Goal: Task Accomplishment & Management: Complete application form

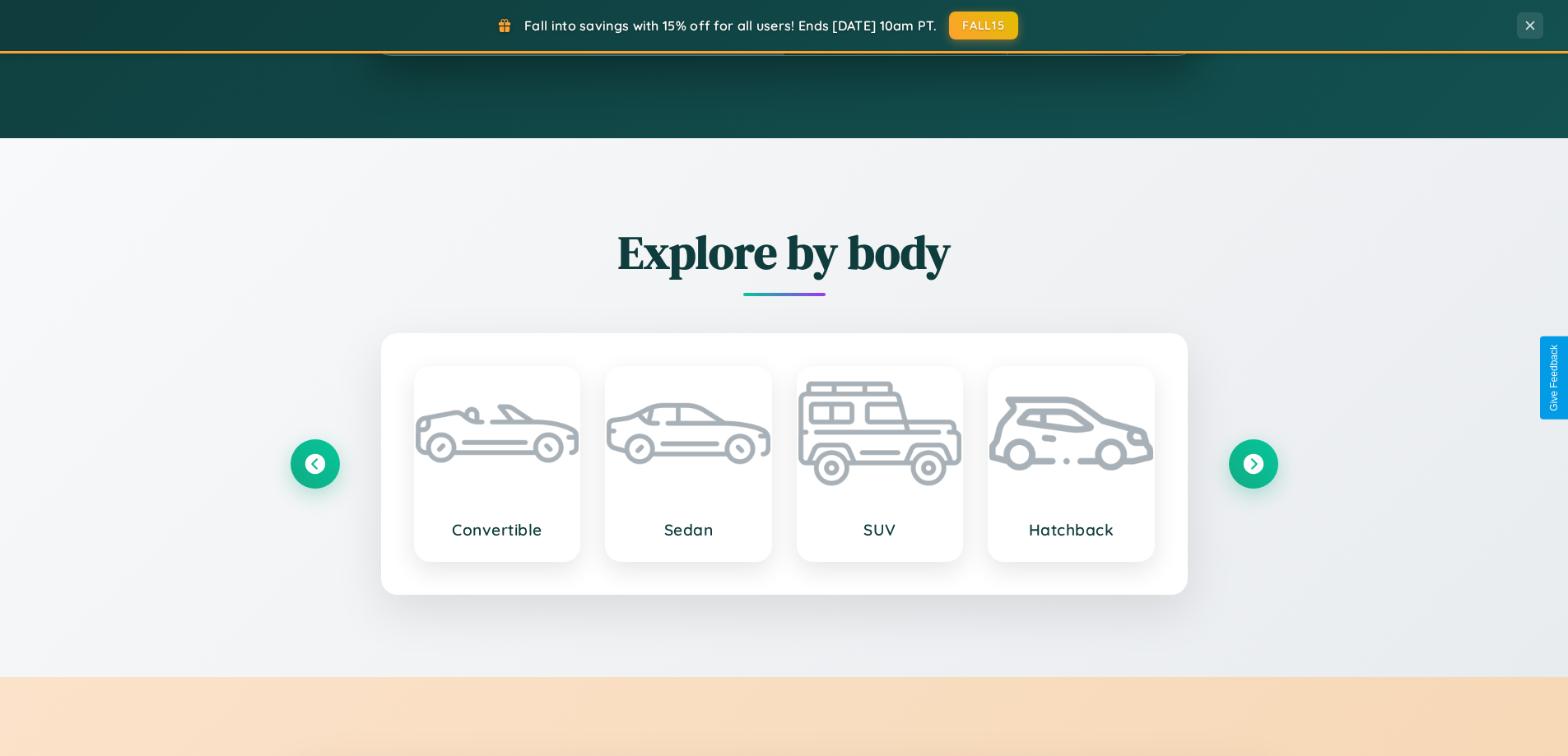
scroll to position [3165, 0]
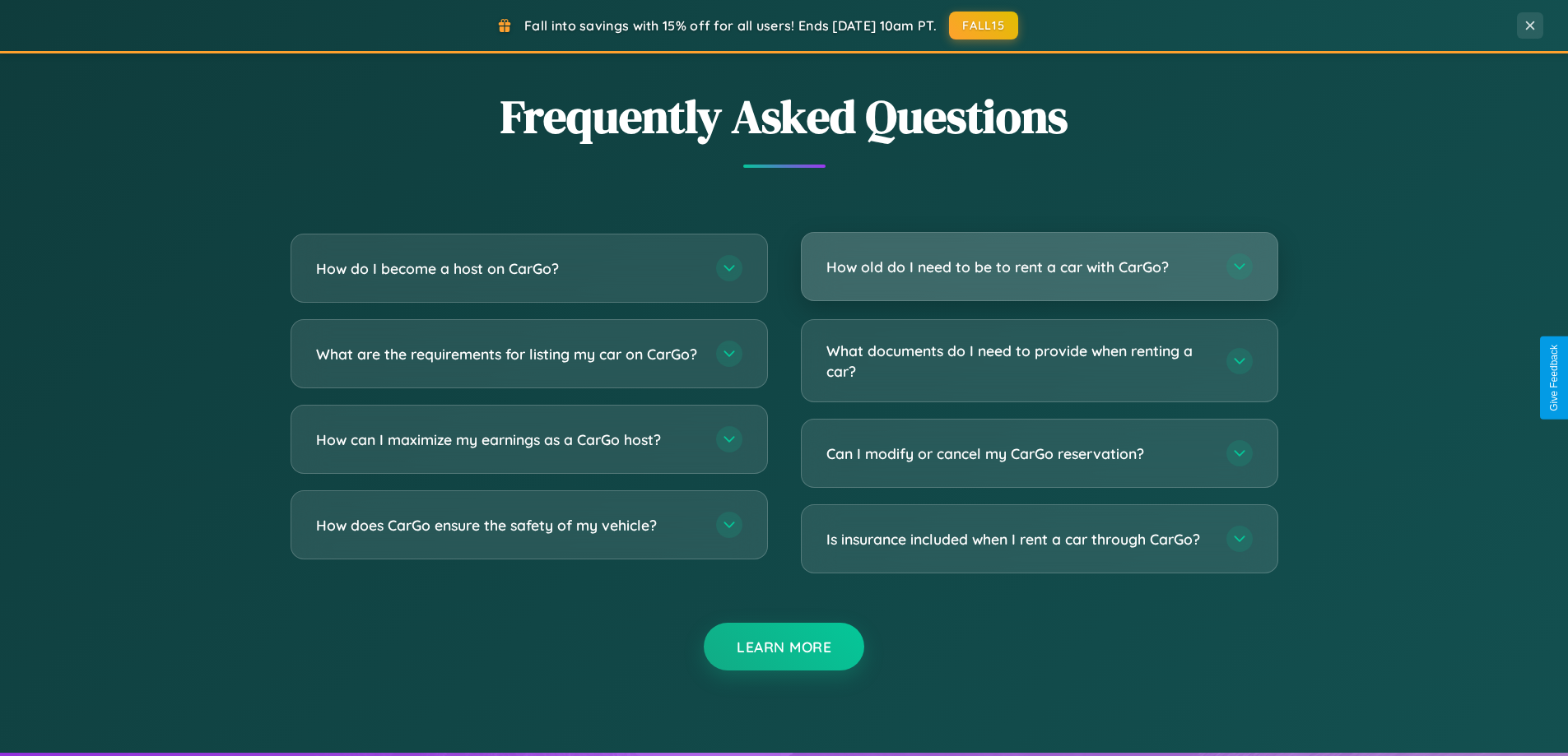
click at [1039, 267] on h3 "How old do I need to be to rent a car with CarGo?" at bounding box center [1018, 266] width 384 height 20
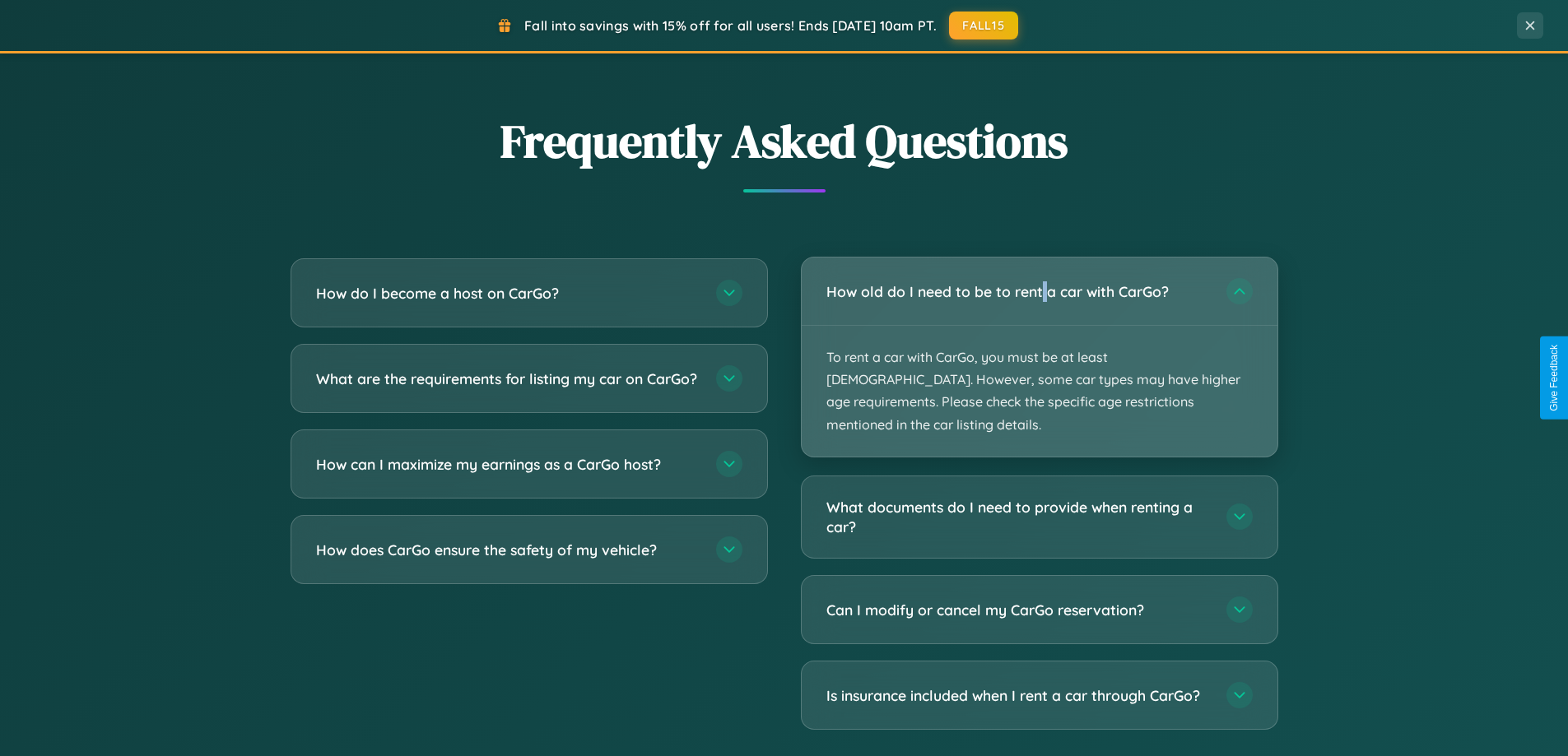
scroll to position [710, 0]
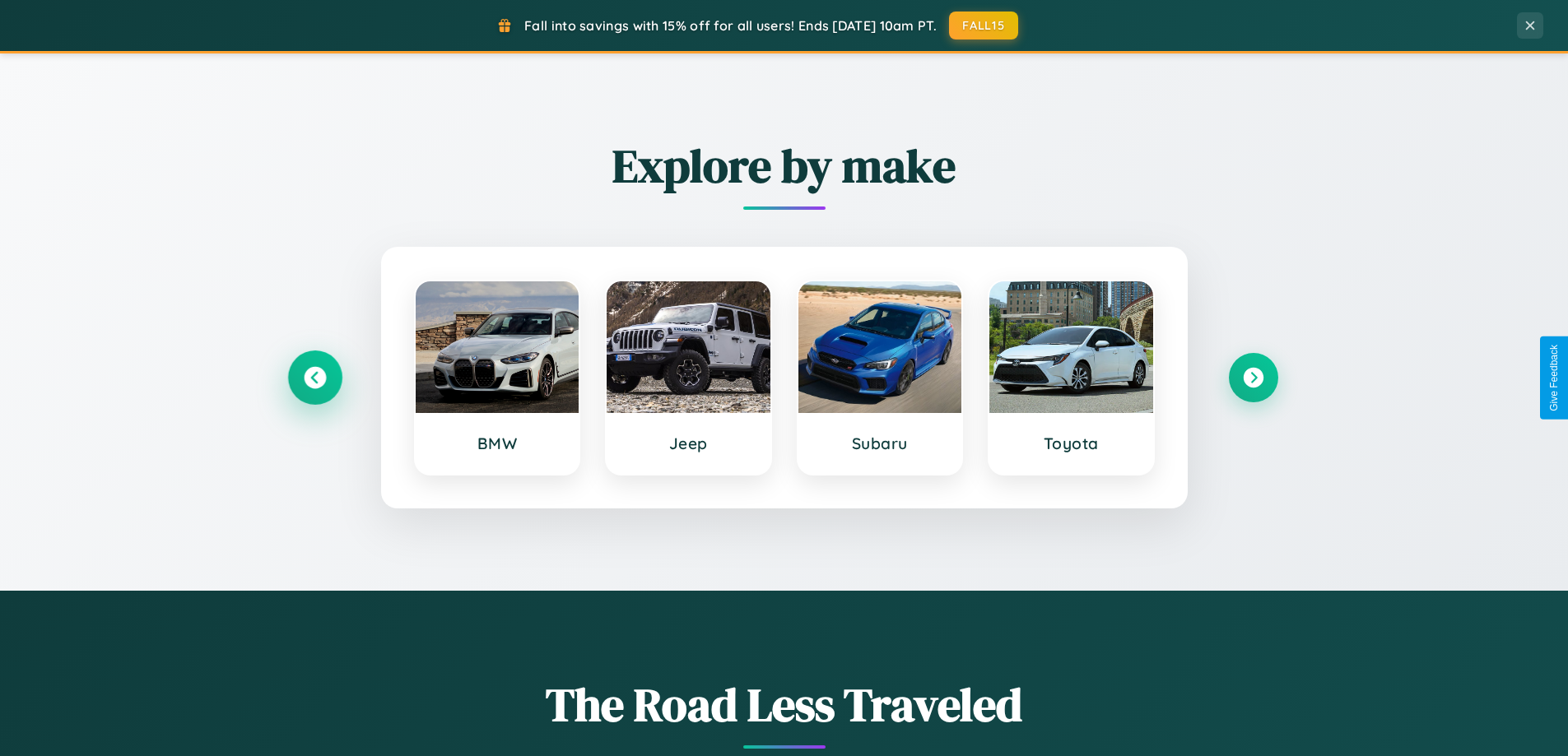
click at [315, 378] on icon at bounding box center [315, 378] width 22 height 22
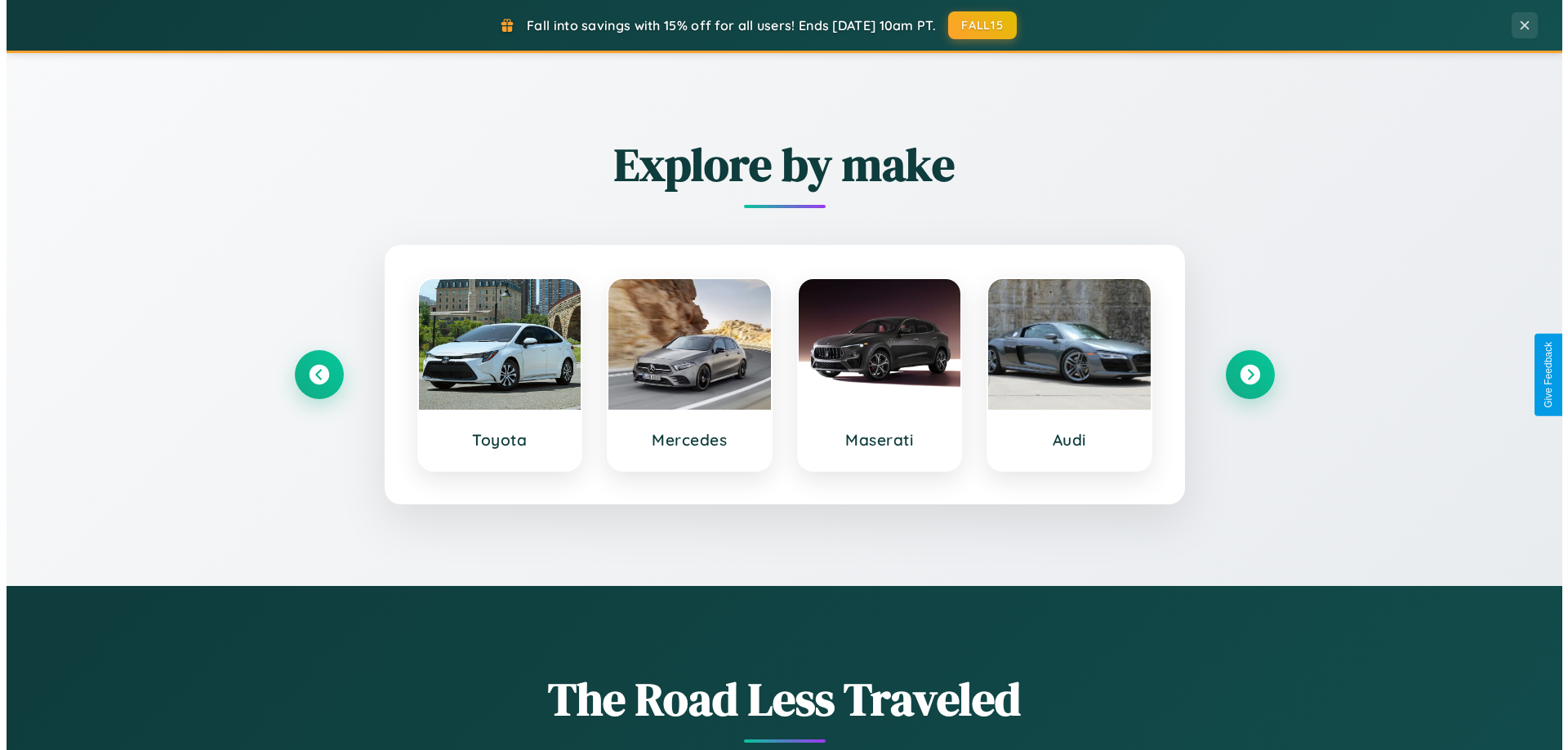
scroll to position [0, 0]
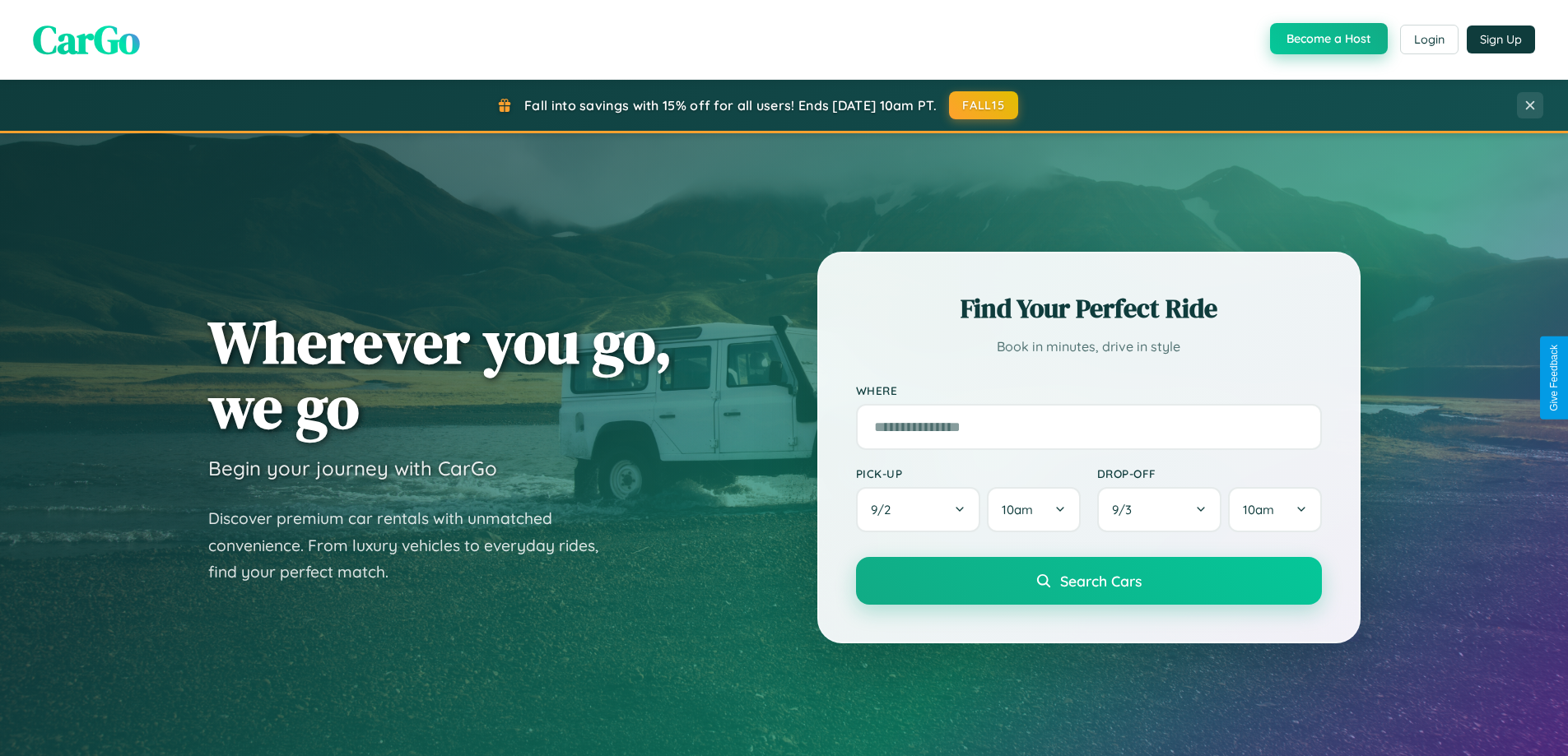
click at [1327, 40] on button "Become a Host" at bounding box center [1329, 39] width 118 height 31
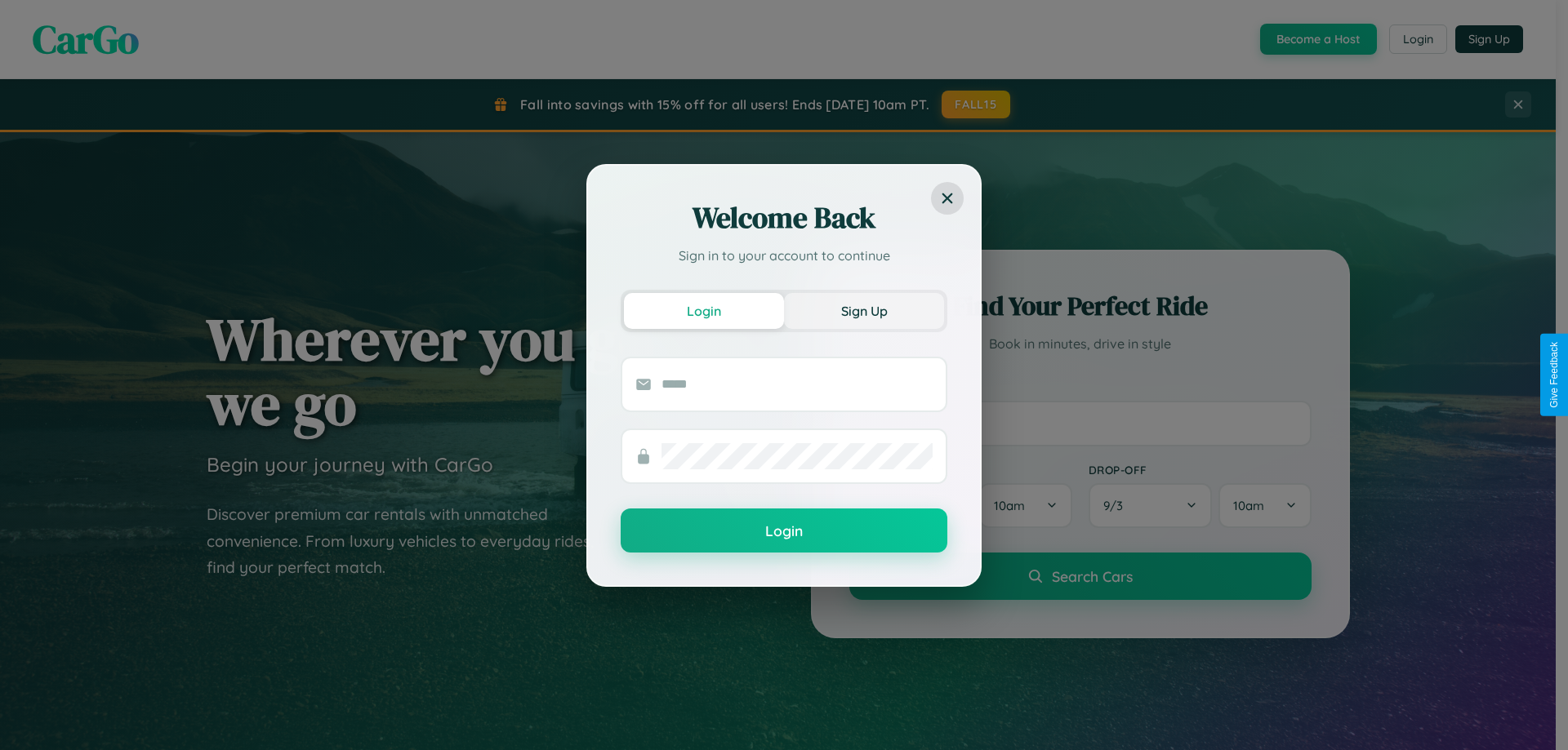
click at [864, 310] on button "Sign Up" at bounding box center [864, 310] width 160 height 36
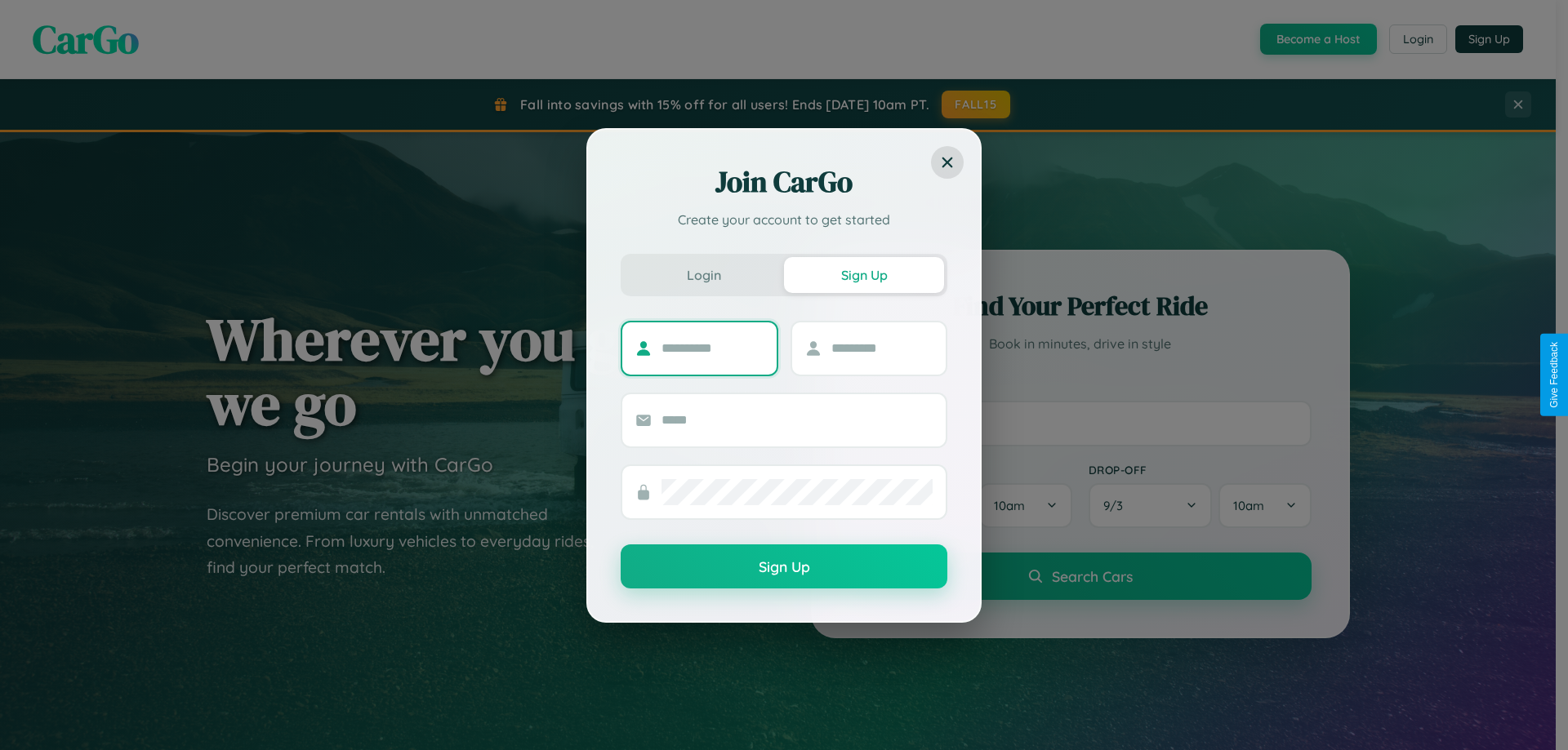
click at [712, 348] on input "text" at bounding box center [712, 348] width 102 height 26
type input "*******"
click at [881, 348] on input "text" at bounding box center [882, 348] width 102 height 26
type input "******"
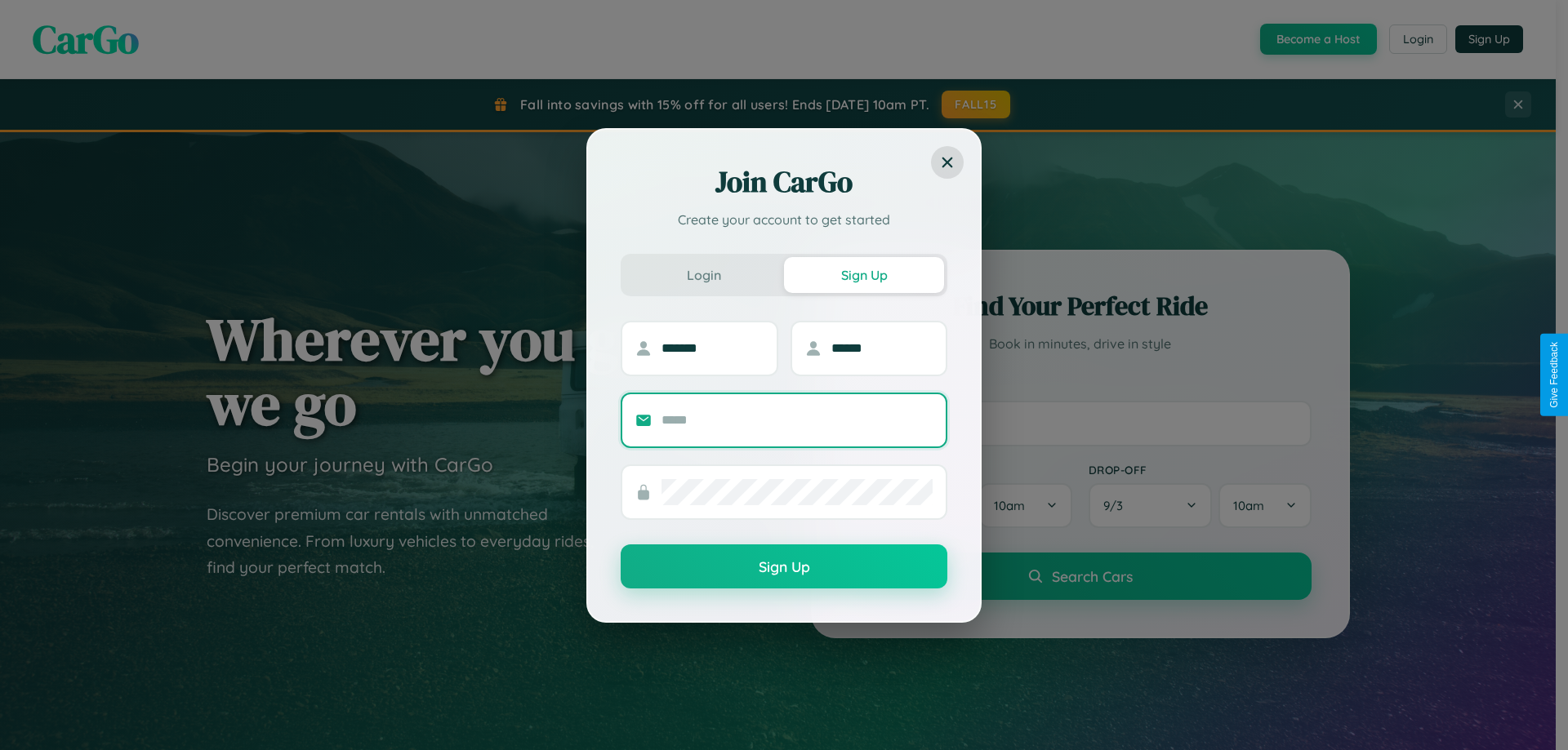
click at [797, 420] on input "text" at bounding box center [796, 420] width 271 height 26
type input "**********"
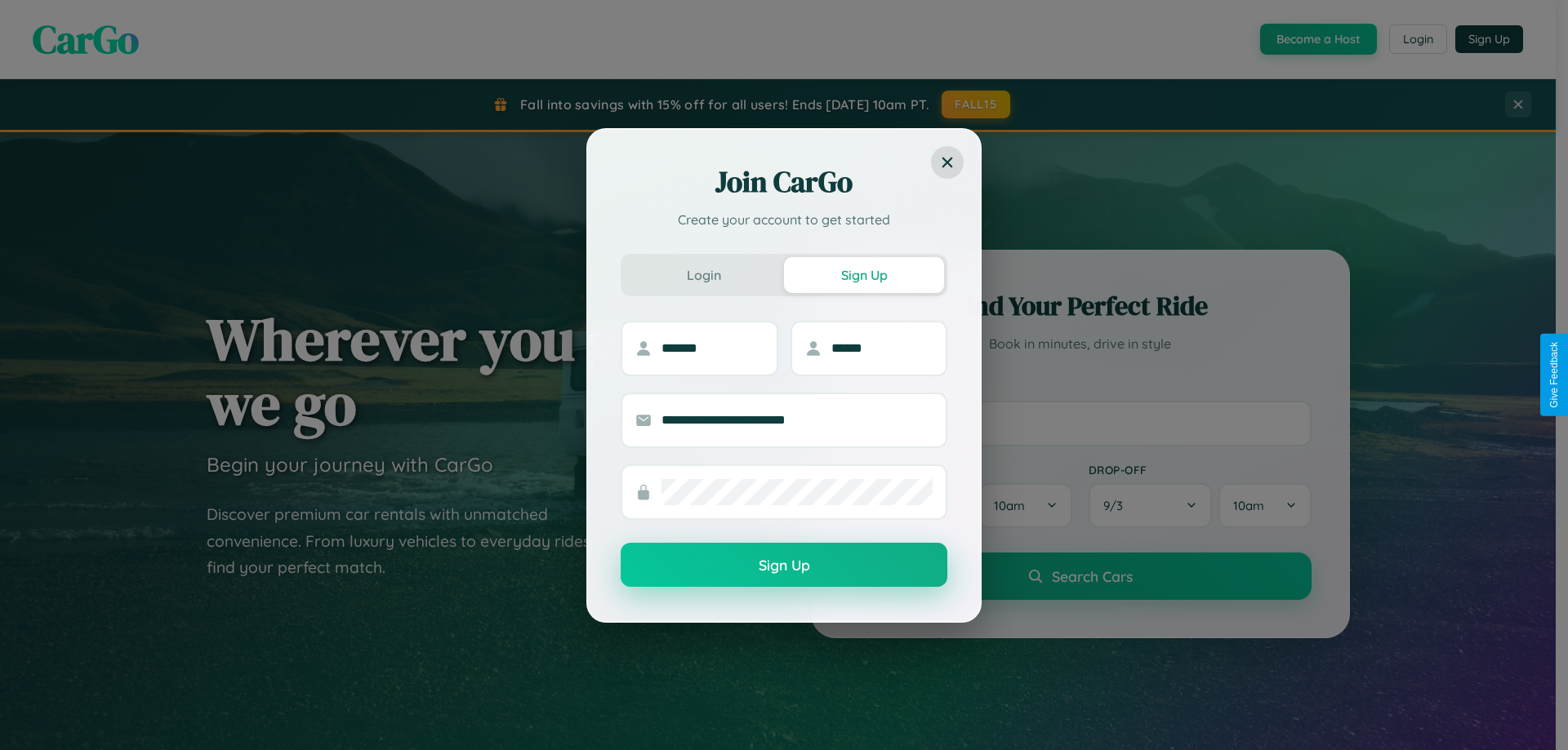
click at [784, 566] on button "Sign Up" at bounding box center [784, 565] width 327 height 44
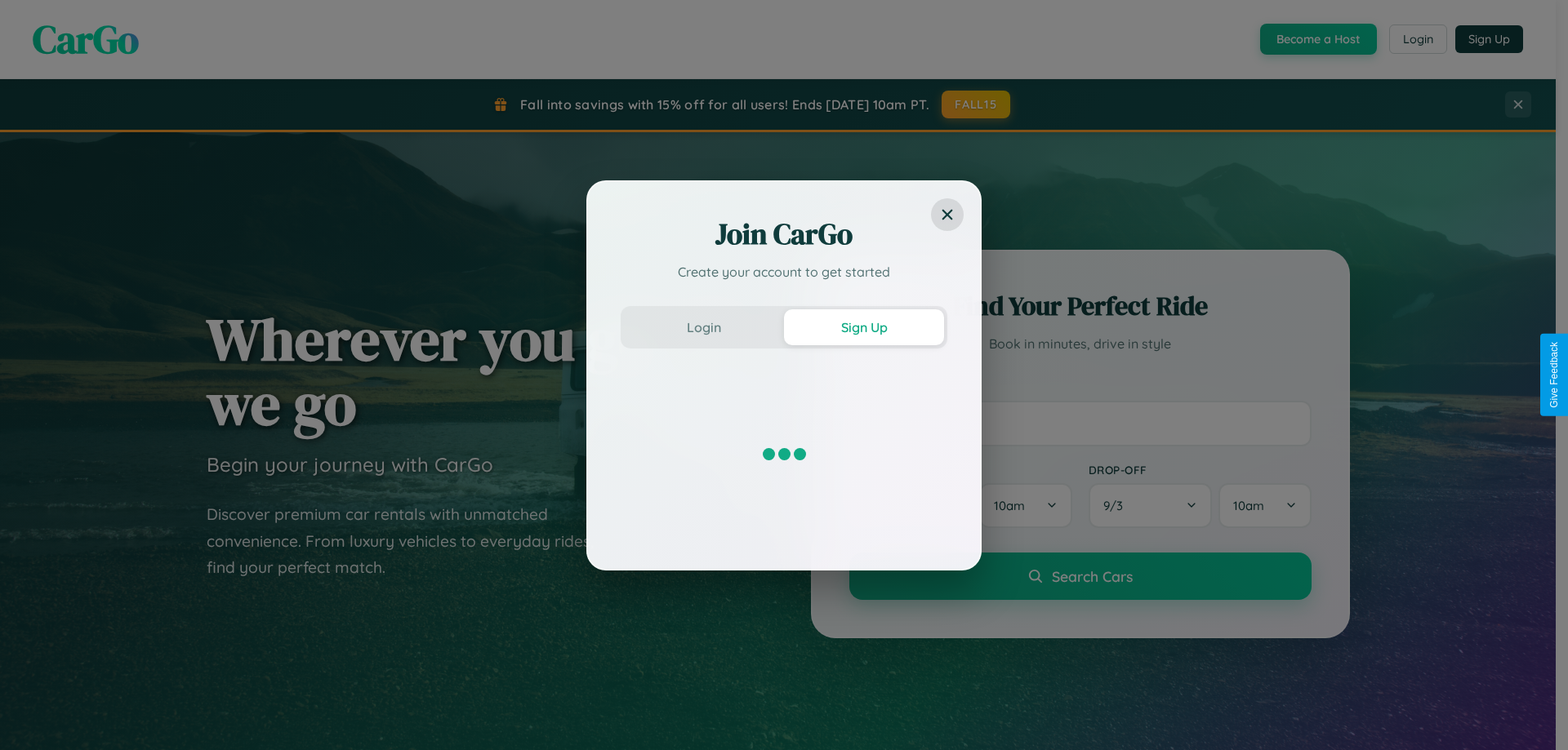
click at [1316, 39] on div "Join CarGo Create your account to get started Login Sign Up" at bounding box center [784, 375] width 1568 height 750
click at [864, 327] on button "Sign Up" at bounding box center [864, 327] width 160 height 36
